Goal: Communication & Community: Answer question/provide support

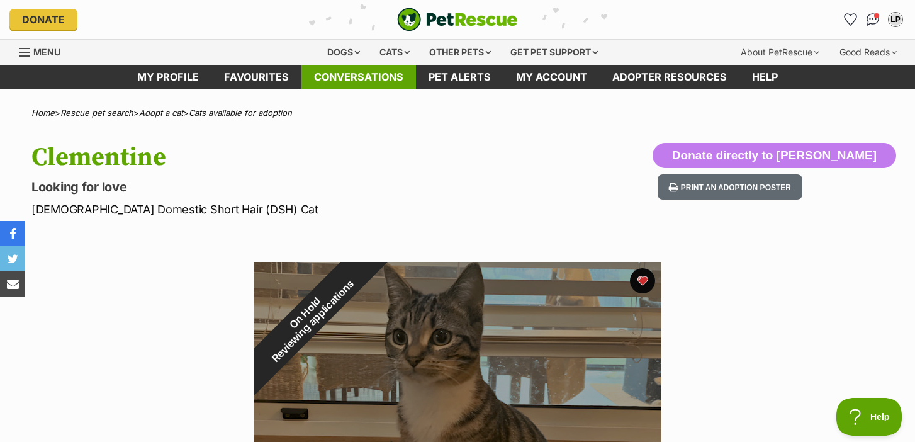
click at [381, 86] on link "Conversations" at bounding box center [358, 77] width 115 height 25
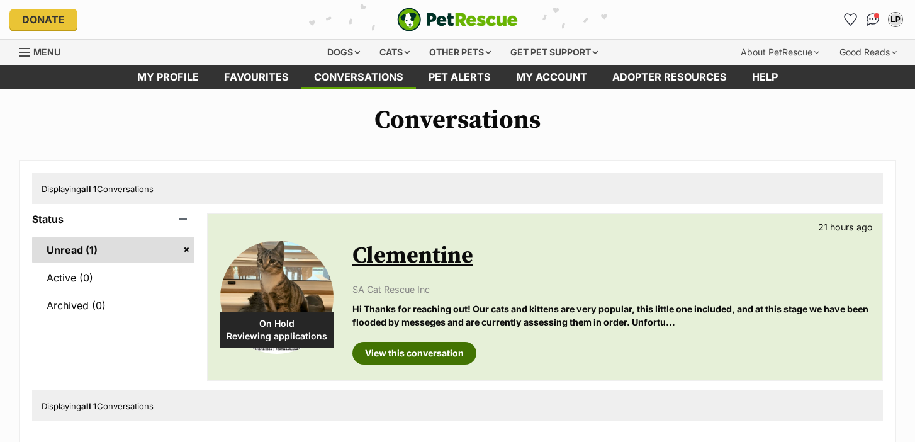
click at [372, 353] on link "View this conversation" at bounding box center [414, 353] width 124 height 23
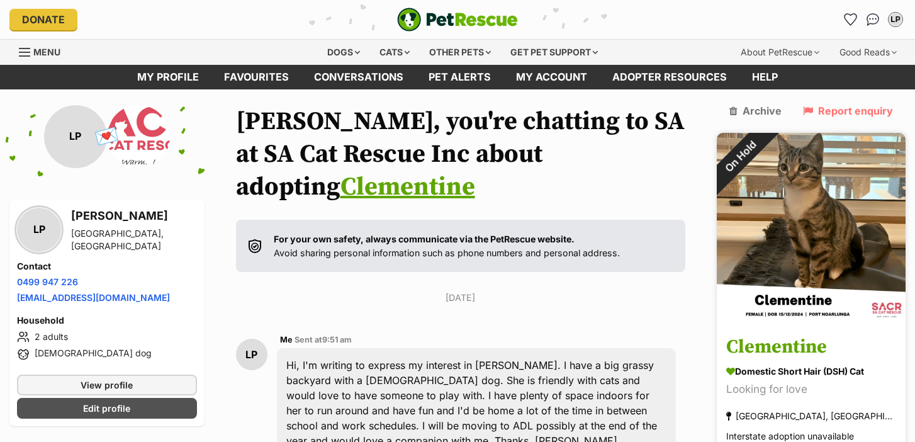
click at [819, 333] on h3 "Clementine" at bounding box center [811, 347] width 170 height 28
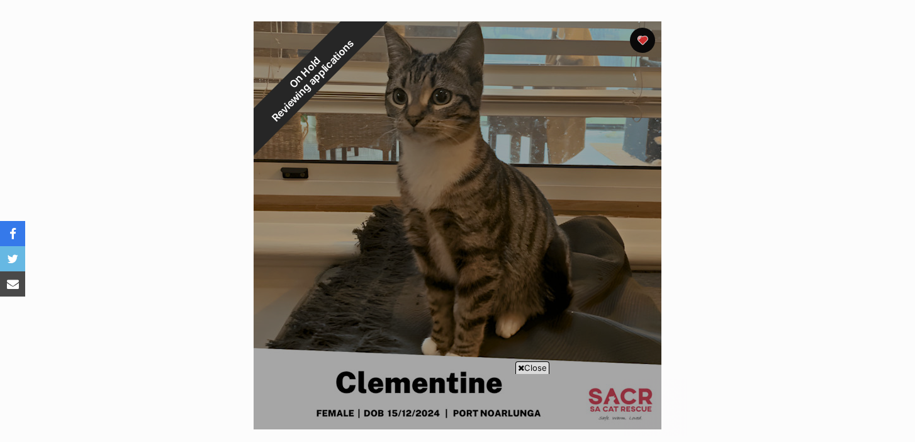
click at [520, 369] on icon at bounding box center [521, 368] width 6 height 8
click at [702, 229] on section "On Hold Reviewing applications 1 of 1 images Next Prev 1" at bounding box center [457, 216] width 717 height 427
